Goal: Information Seeking & Learning: Compare options

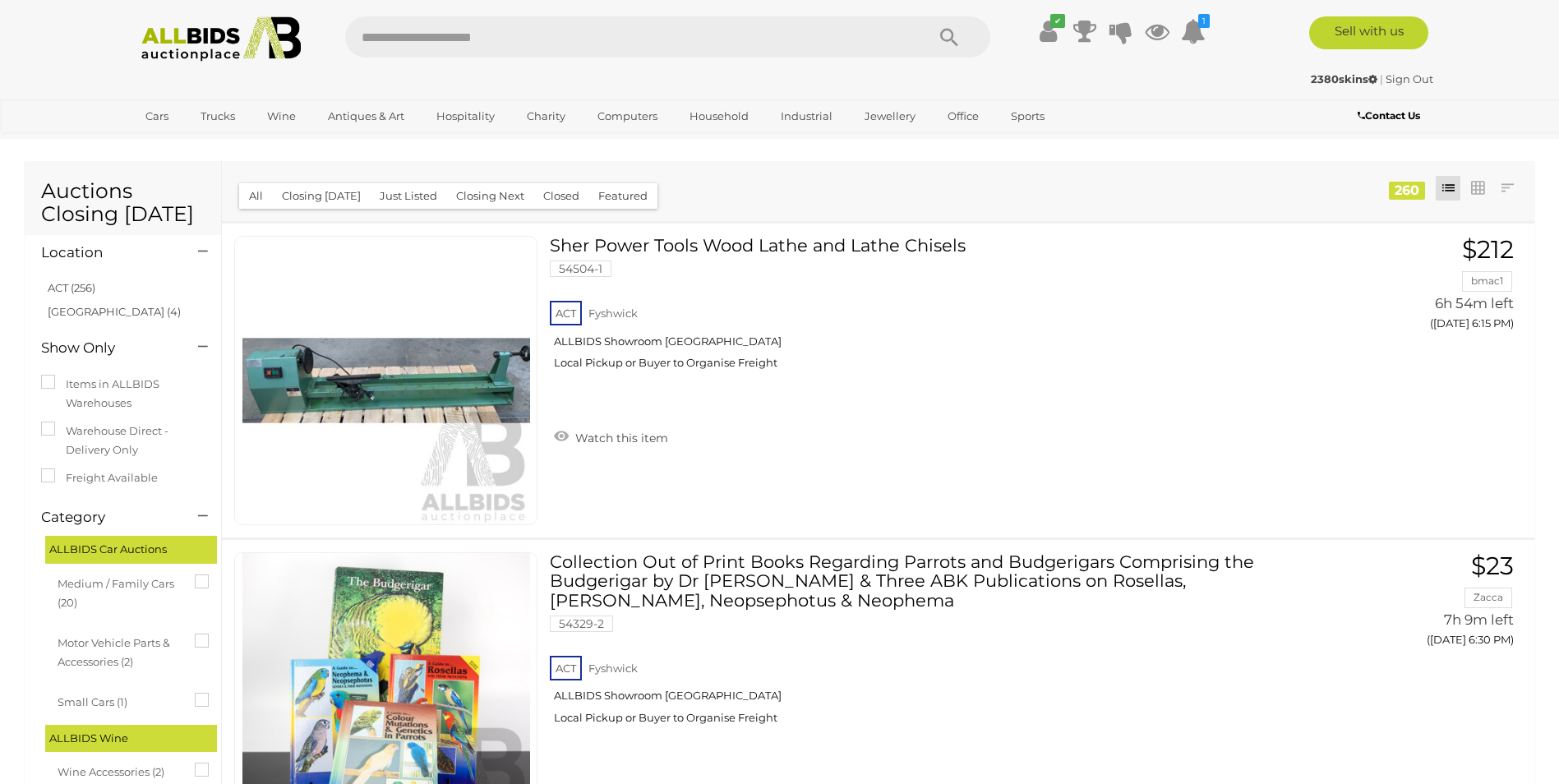
click at [118, 582] on span "Medium / Family Cars (20)" at bounding box center [119, 591] width 123 height 43
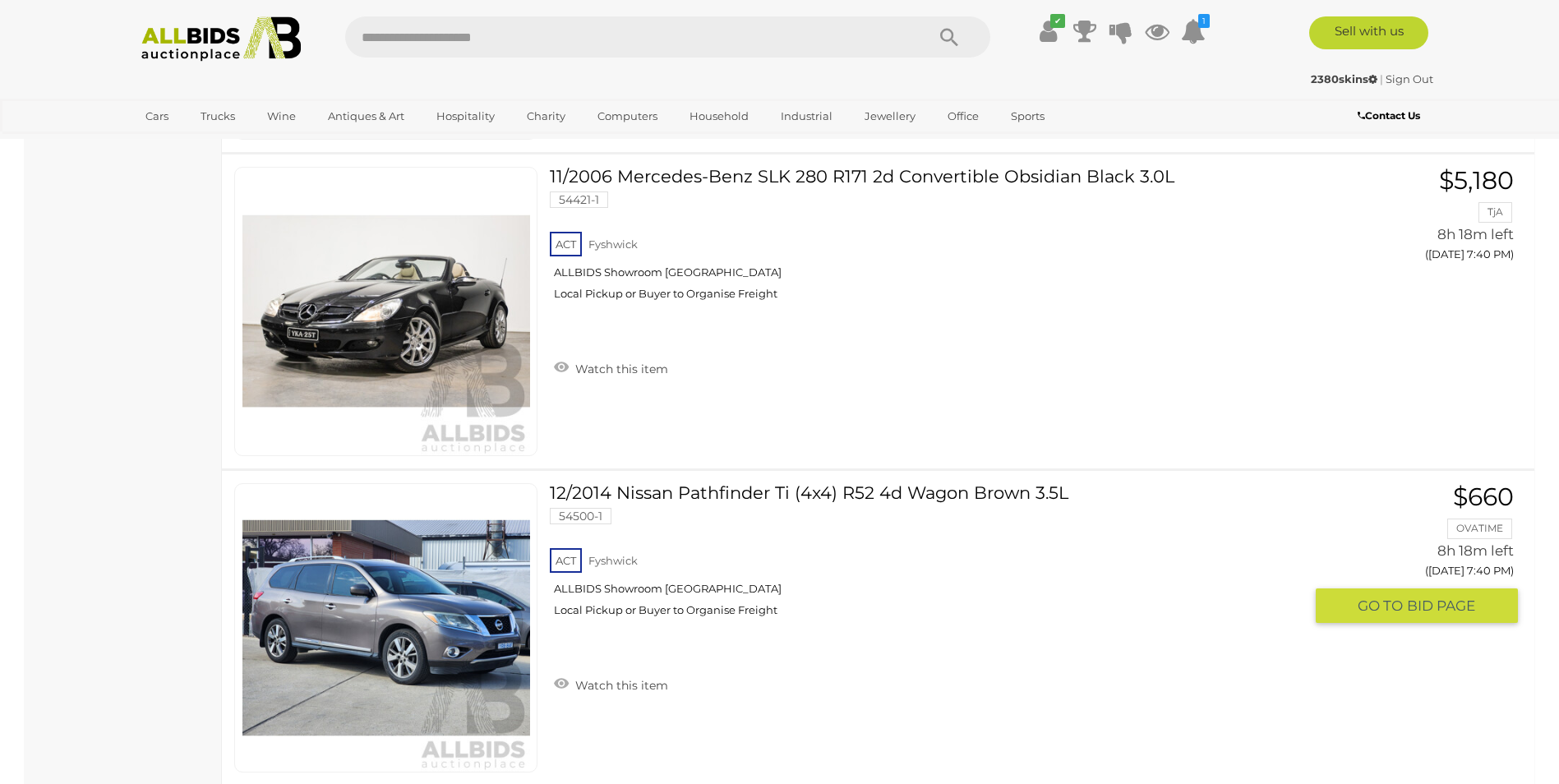
scroll to position [4272, 0]
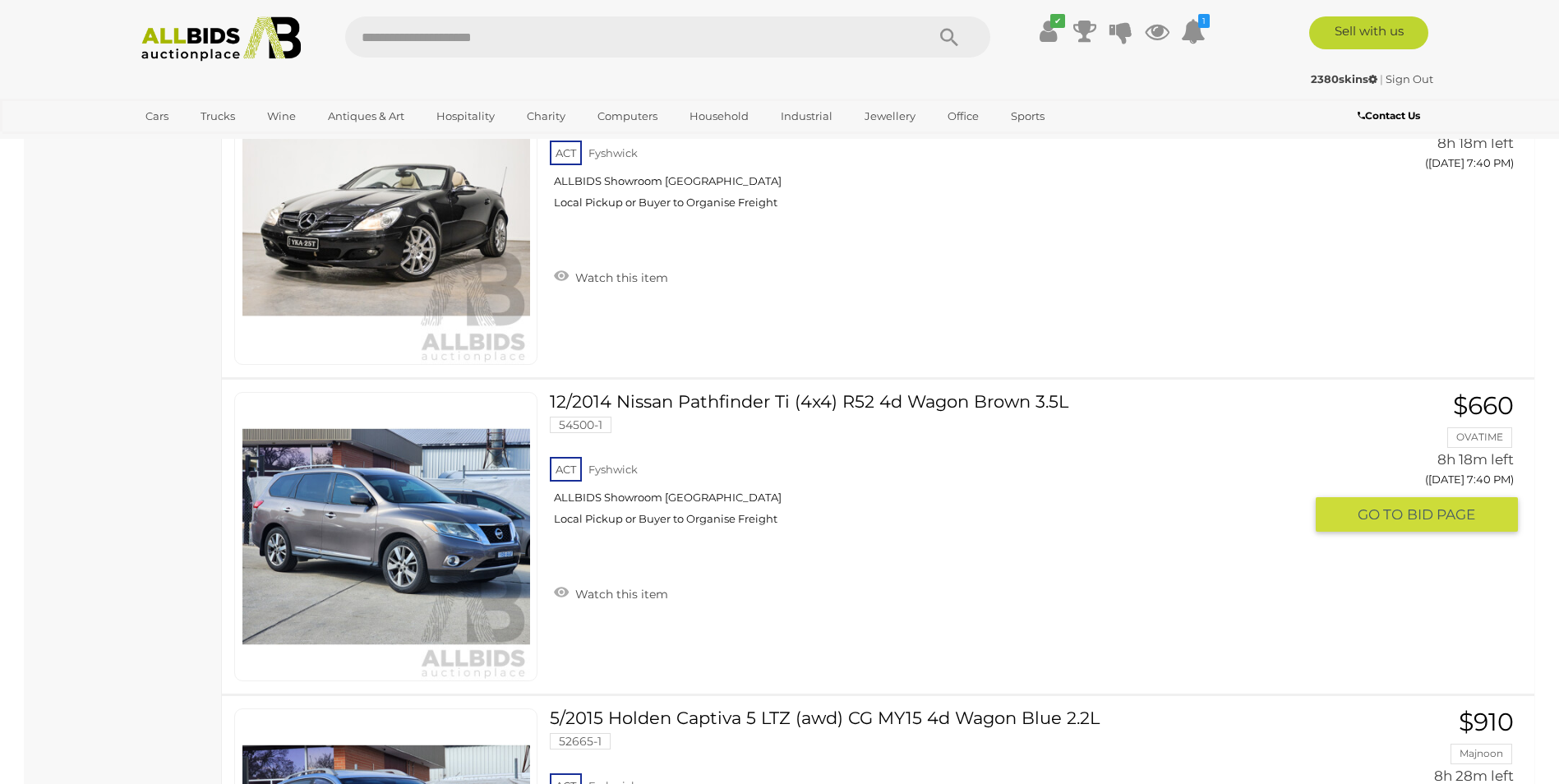
click at [720, 403] on link "12/2014 Nissan Pathfinder Ti (4x4) R52 4d Wagon Brown 3.5L 54500-1 ACT Fyshwick" at bounding box center [933, 465] width 741 height 146
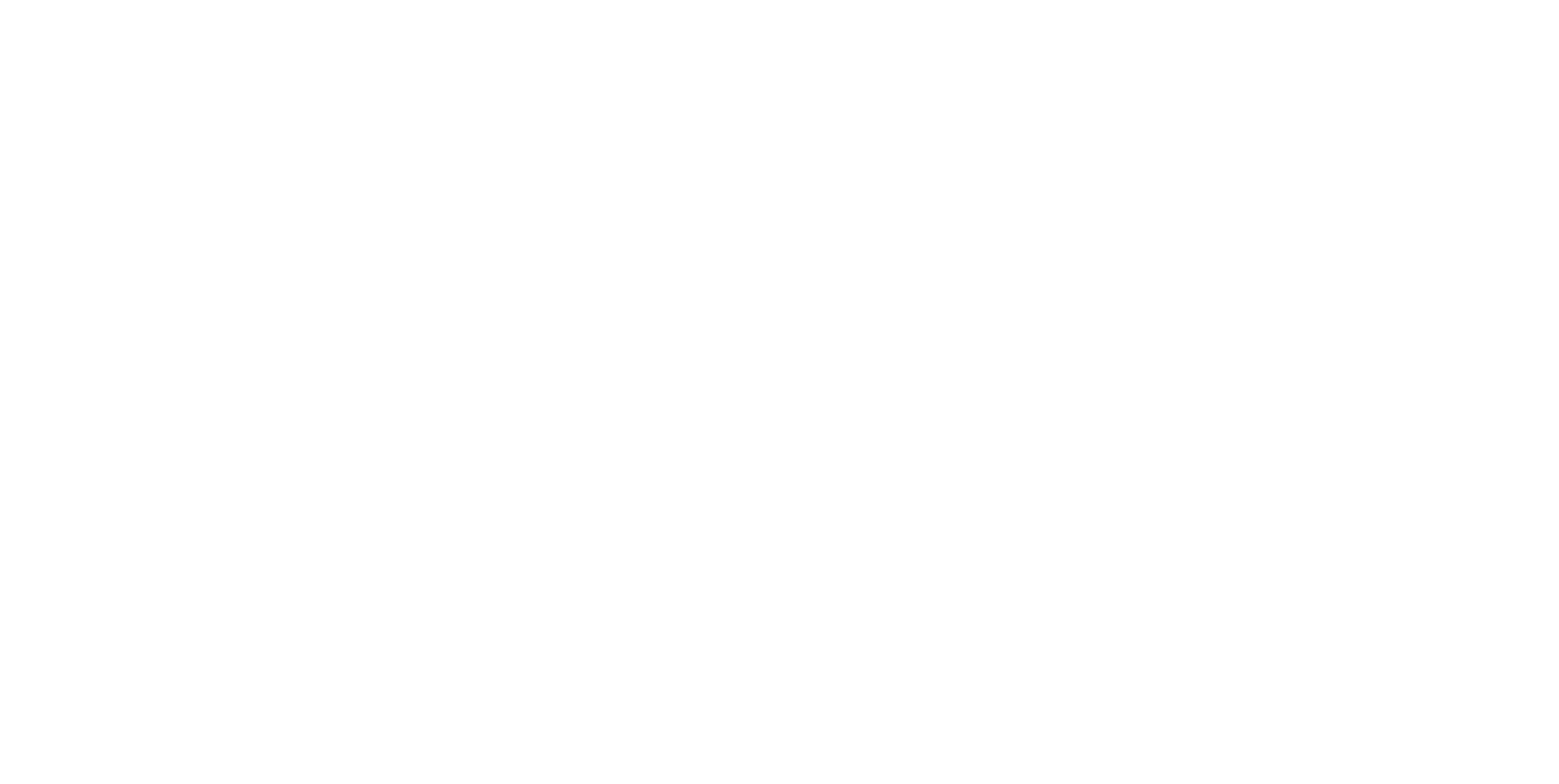
scroll to position [678, 0]
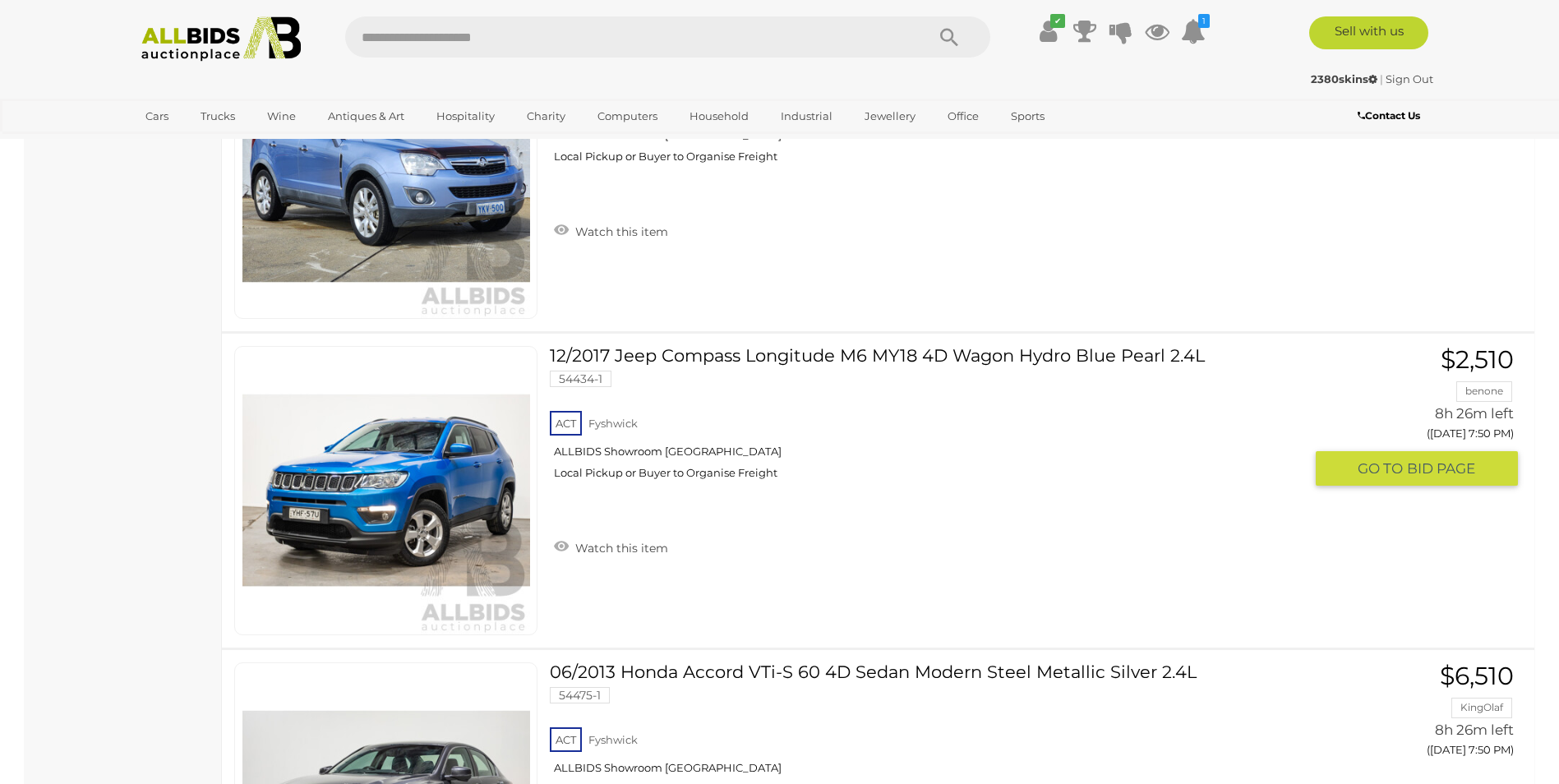
scroll to position [5033, 0]
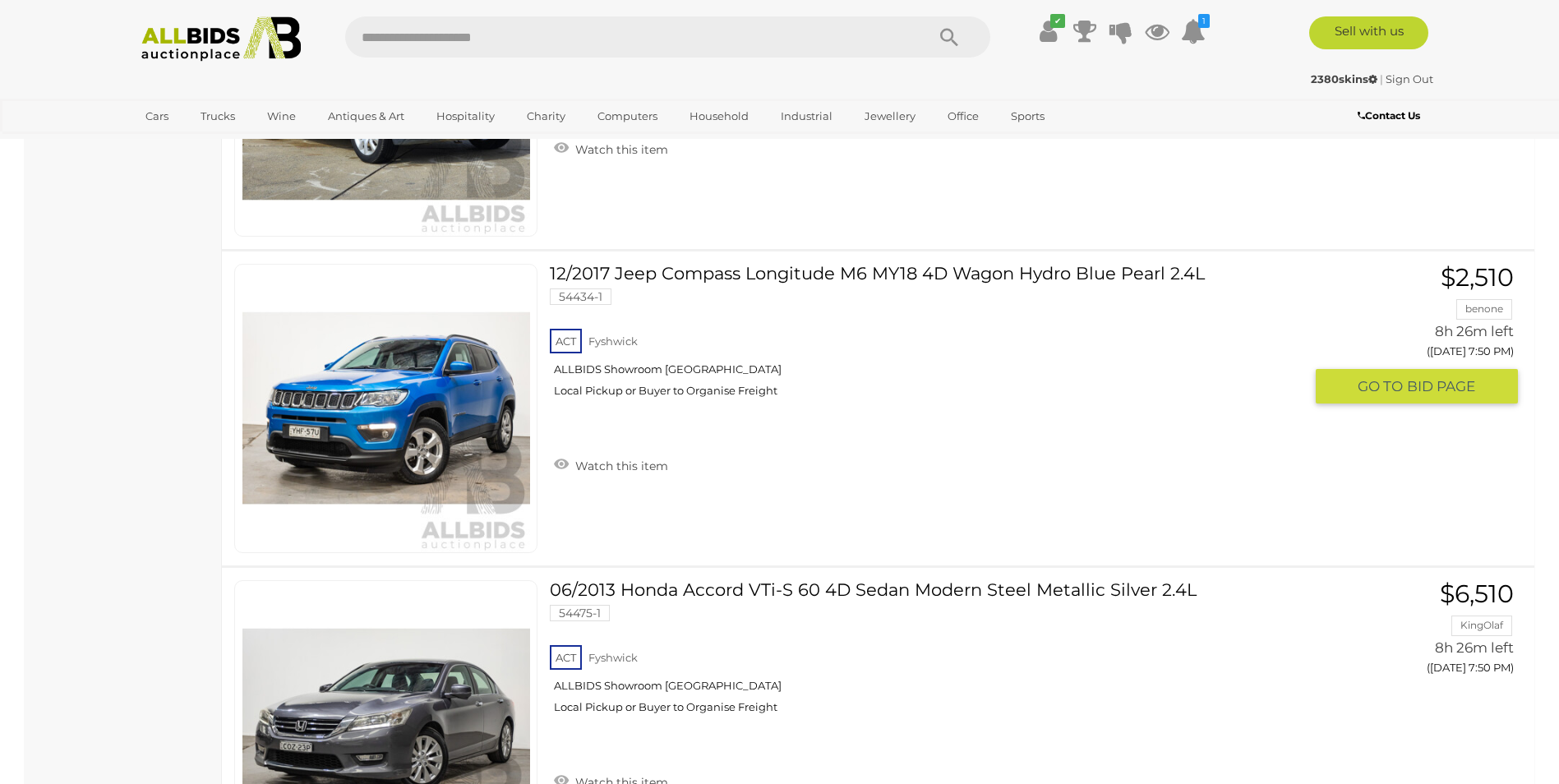
click at [710, 276] on link "12/2017 Jeep Compass Longitude M6 MY18 4D Wagon Hydro Blue Pearl 2.4L 54434-1 A…" at bounding box center [933, 337] width 741 height 146
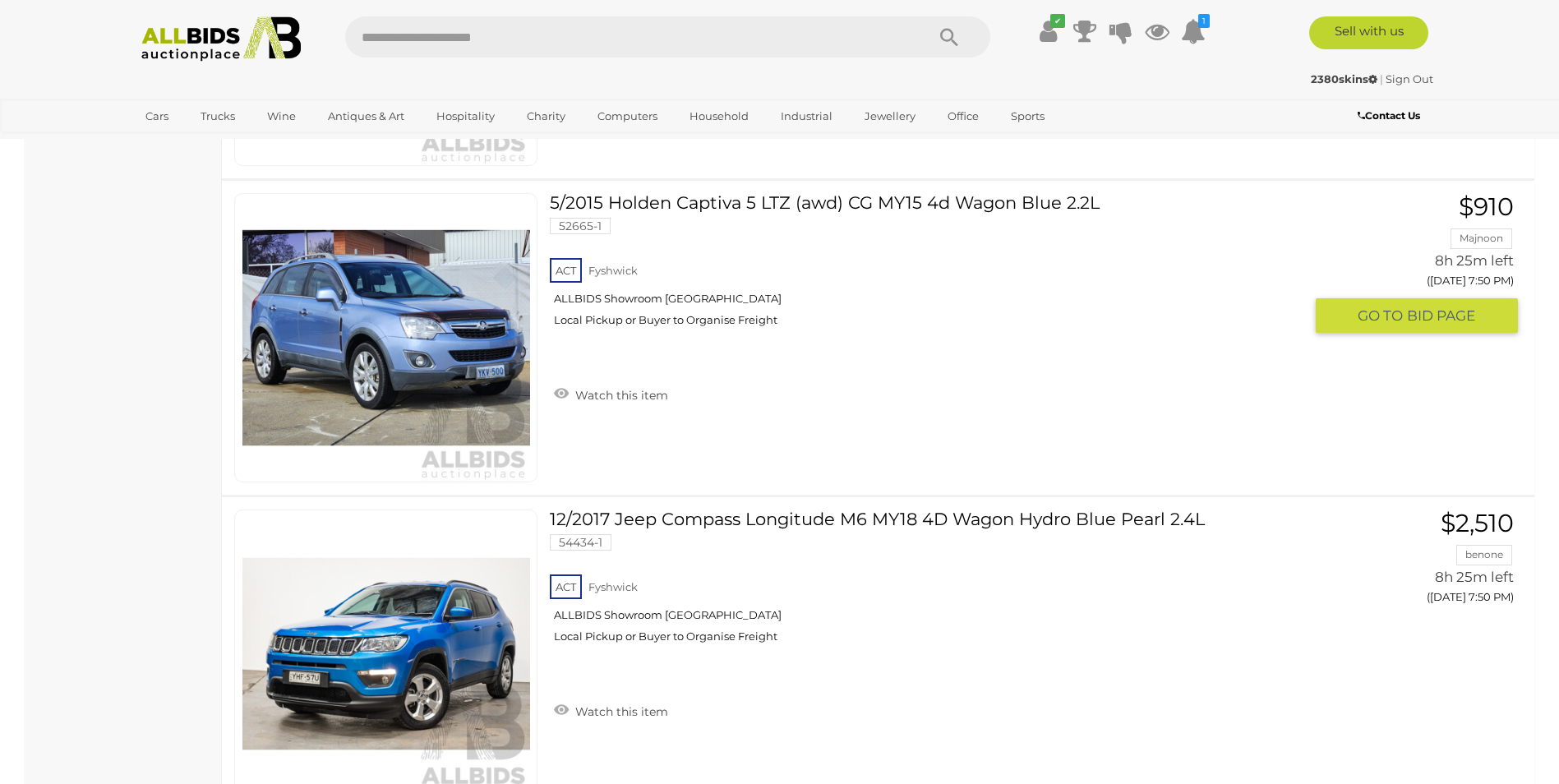
scroll to position [4786, 0]
click at [413, 315] on link at bounding box center [386, 338] width 304 height 289
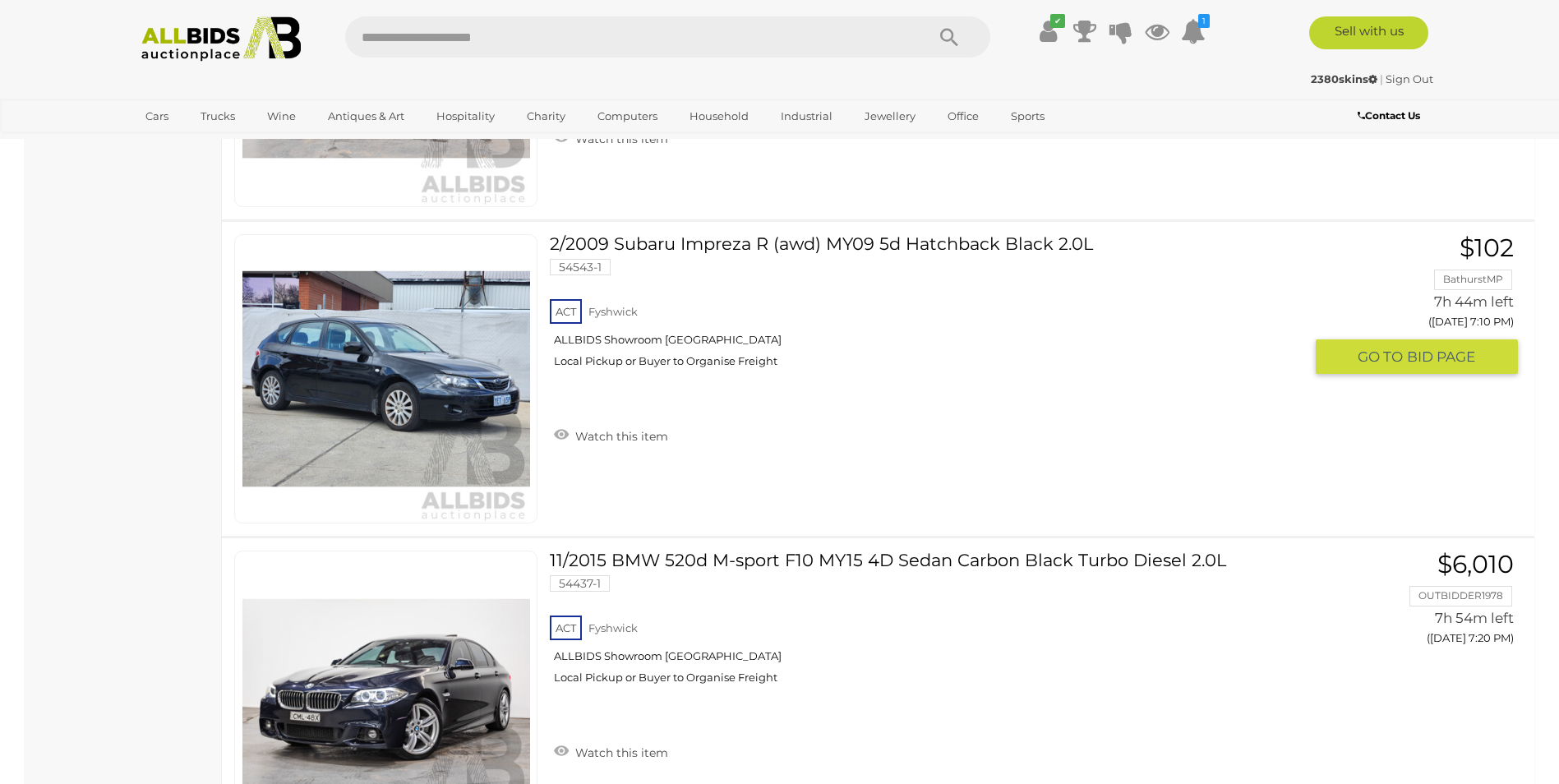
scroll to position [2240, 0]
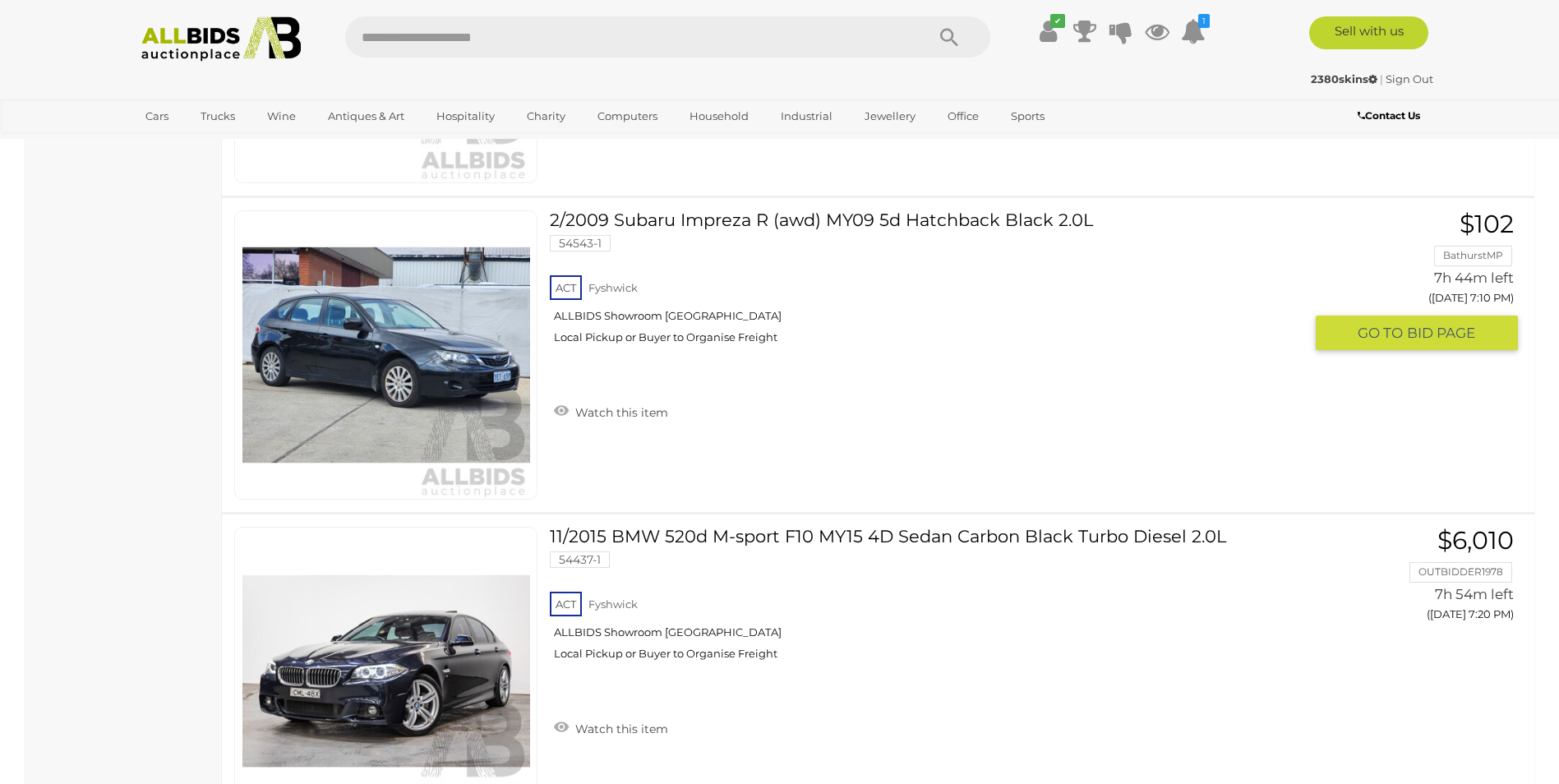
click at [728, 216] on link "2/2009 Subaru Impreza R (awd) MY09 5d Hatchback Black 2.0L 54543-1 ACT [GEOGRAP…" at bounding box center [933, 283] width 741 height 146
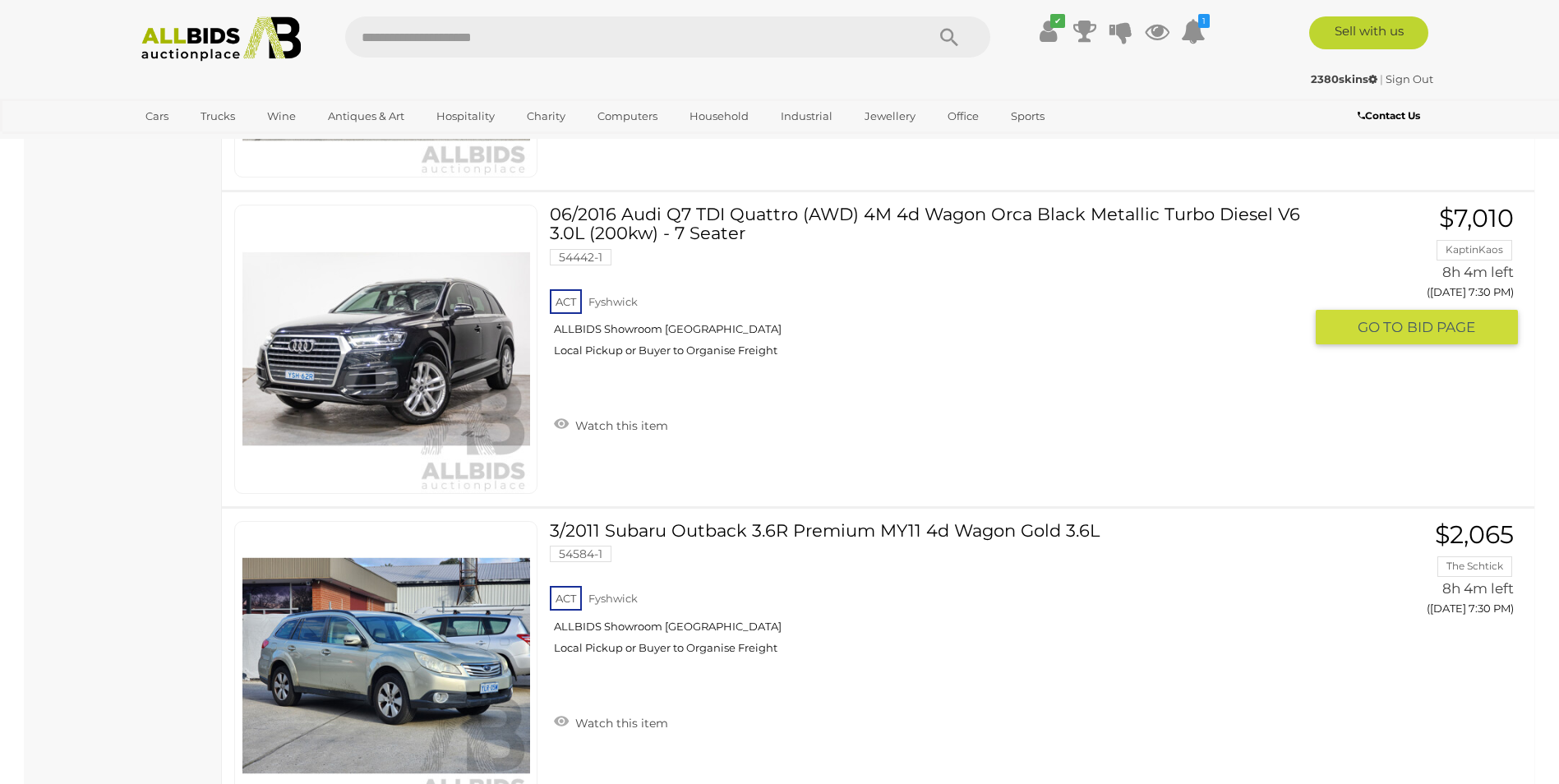
scroll to position [3390, 0]
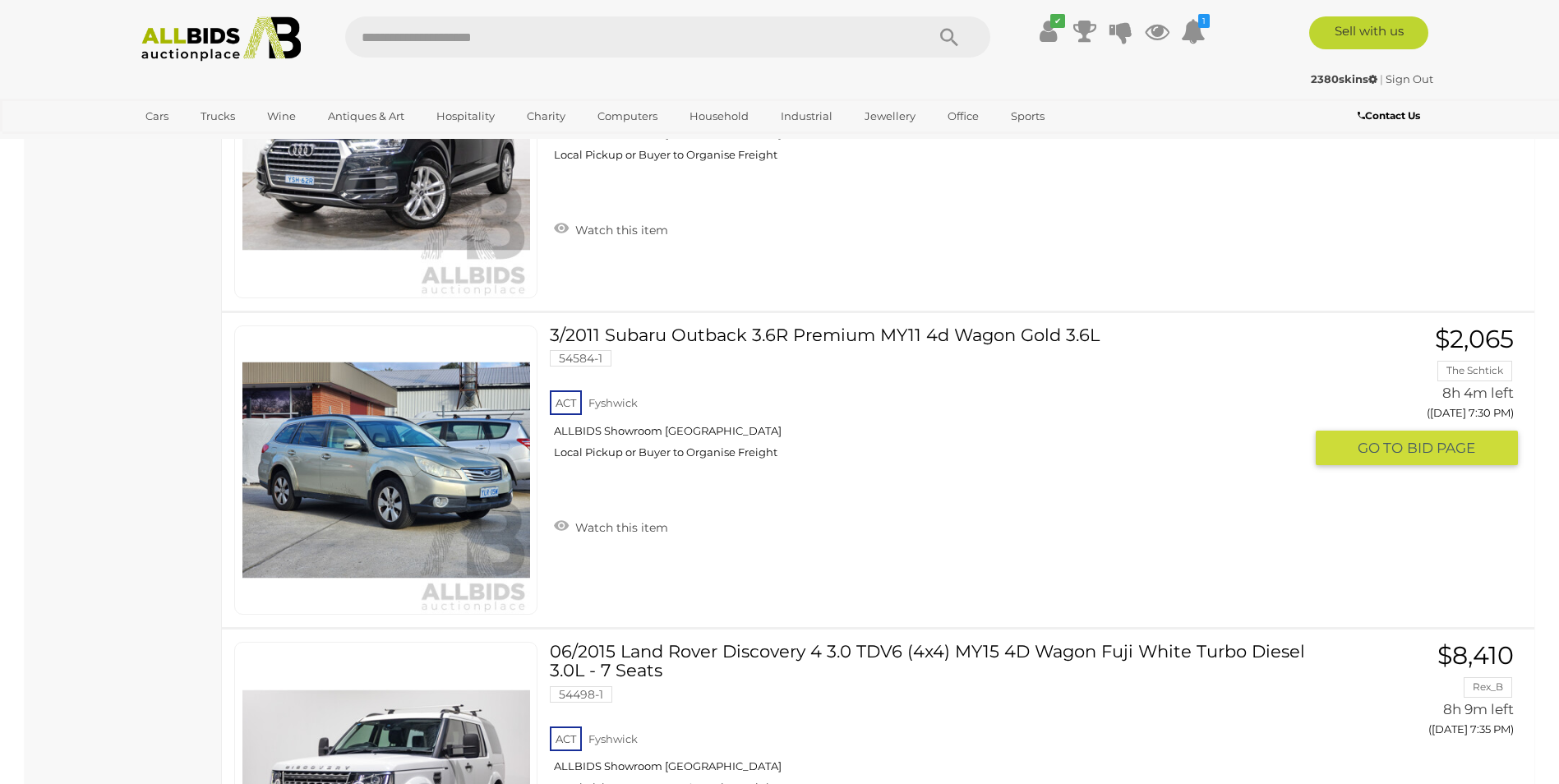
click at [697, 338] on link "3/2011 Subaru Outback 3.6R Premium MY11 4d Wagon Gold 3.6L 54584-1 ACT [GEOGRAP…" at bounding box center [933, 398] width 741 height 146
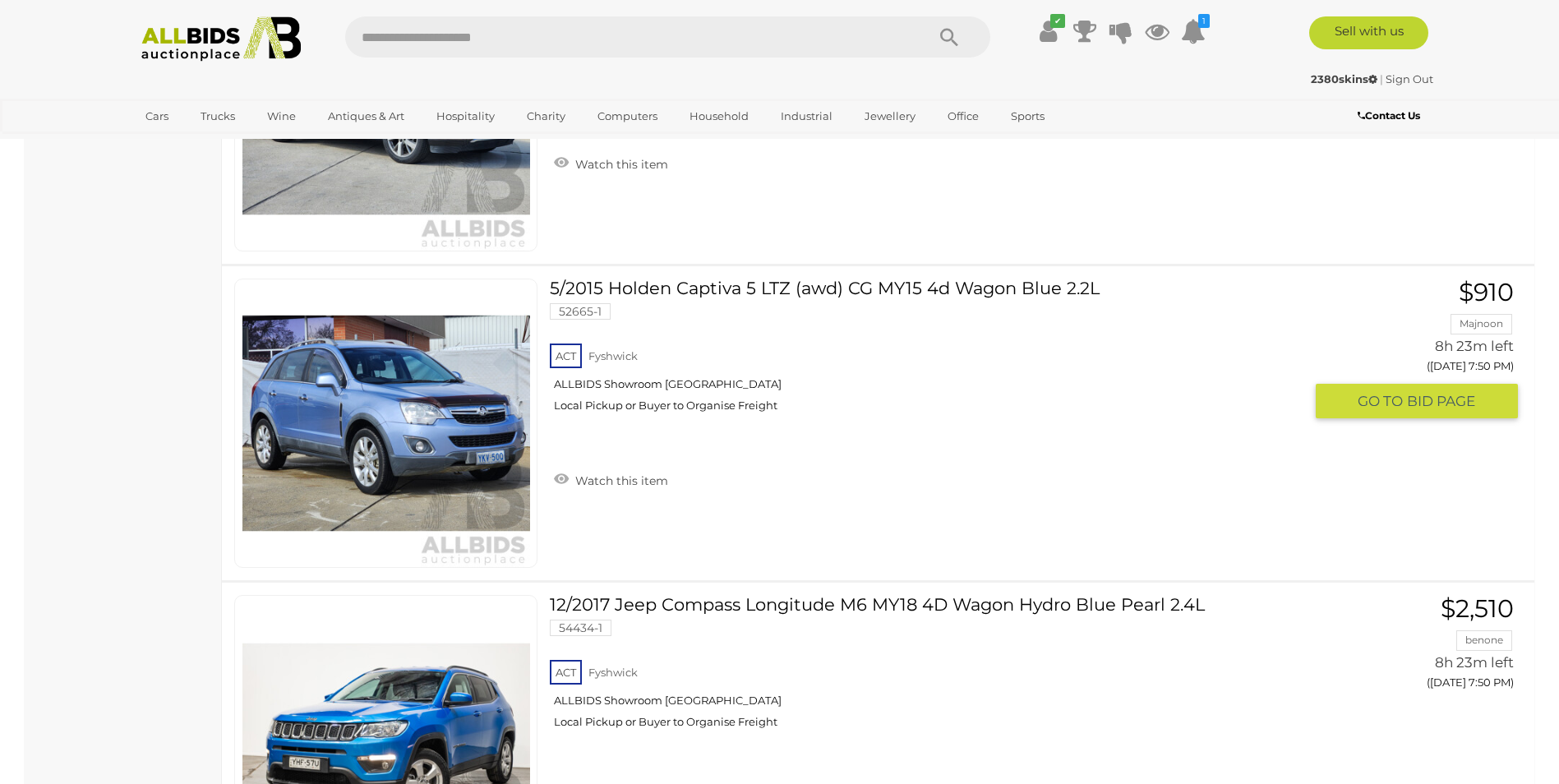
scroll to position [4704, 0]
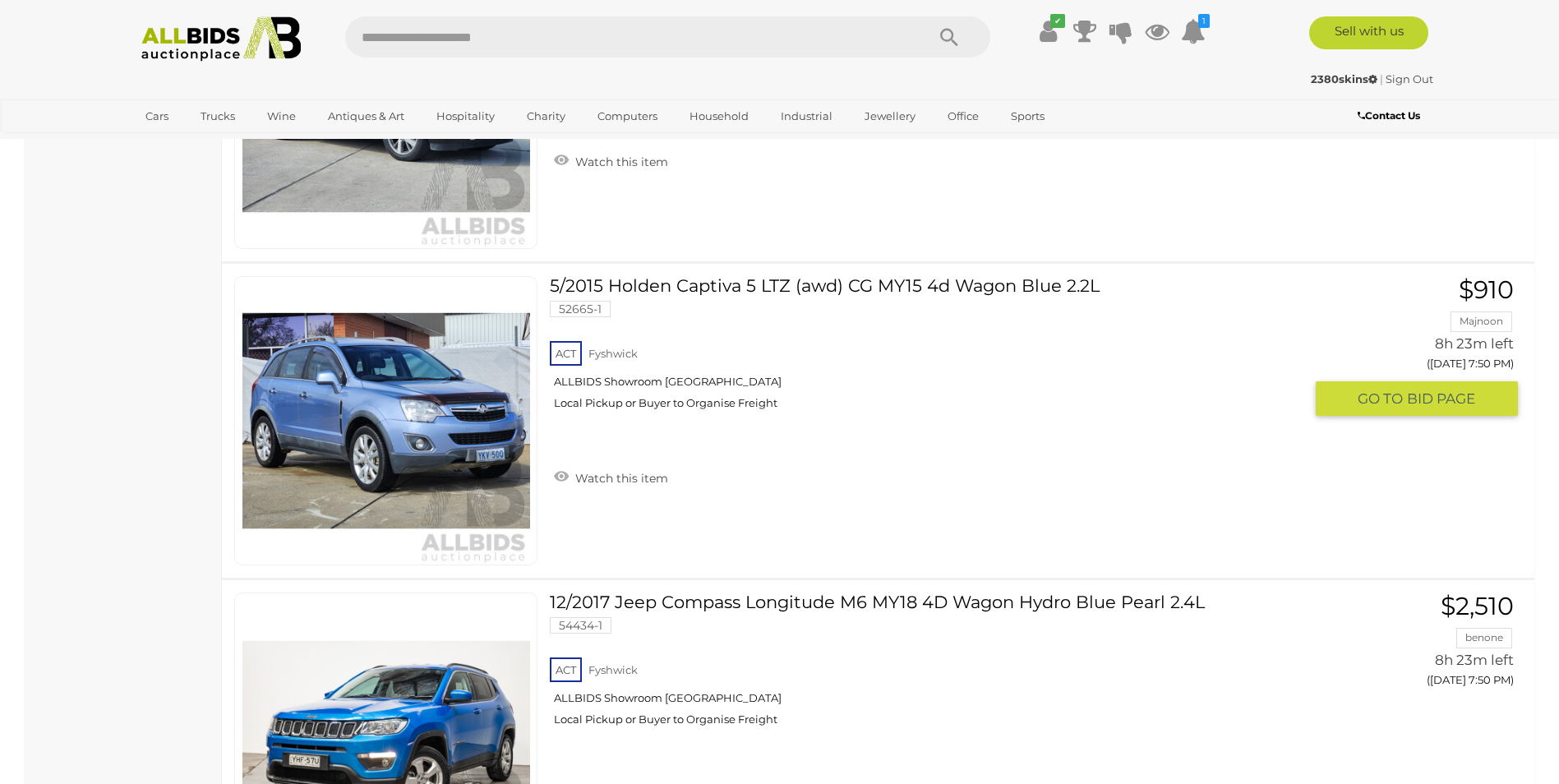
click at [772, 283] on link "5/2015 Holden Captiva 5 LTZ (awd) CG MY15 4d Wagon Blue 2.2L 52665-1 ACT [GEOGR…" at bounding box center [933, 349] width 741 height 146
